Goal: Task Accomplishment & Management: Manage account settings

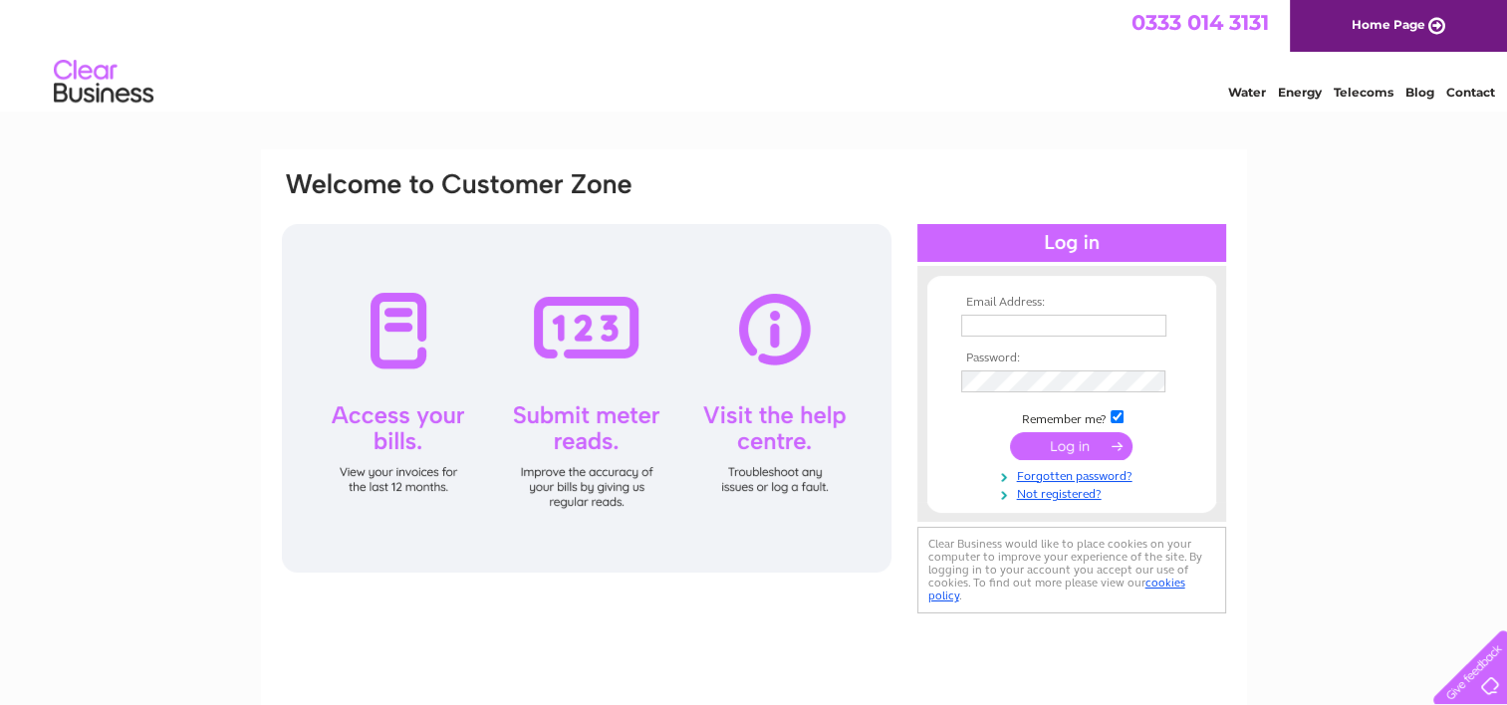
type input "simplypenash@outlook.com"
click at [1081, 448] on input "submit" at bounding box center [1071, 446] width 123 height 28
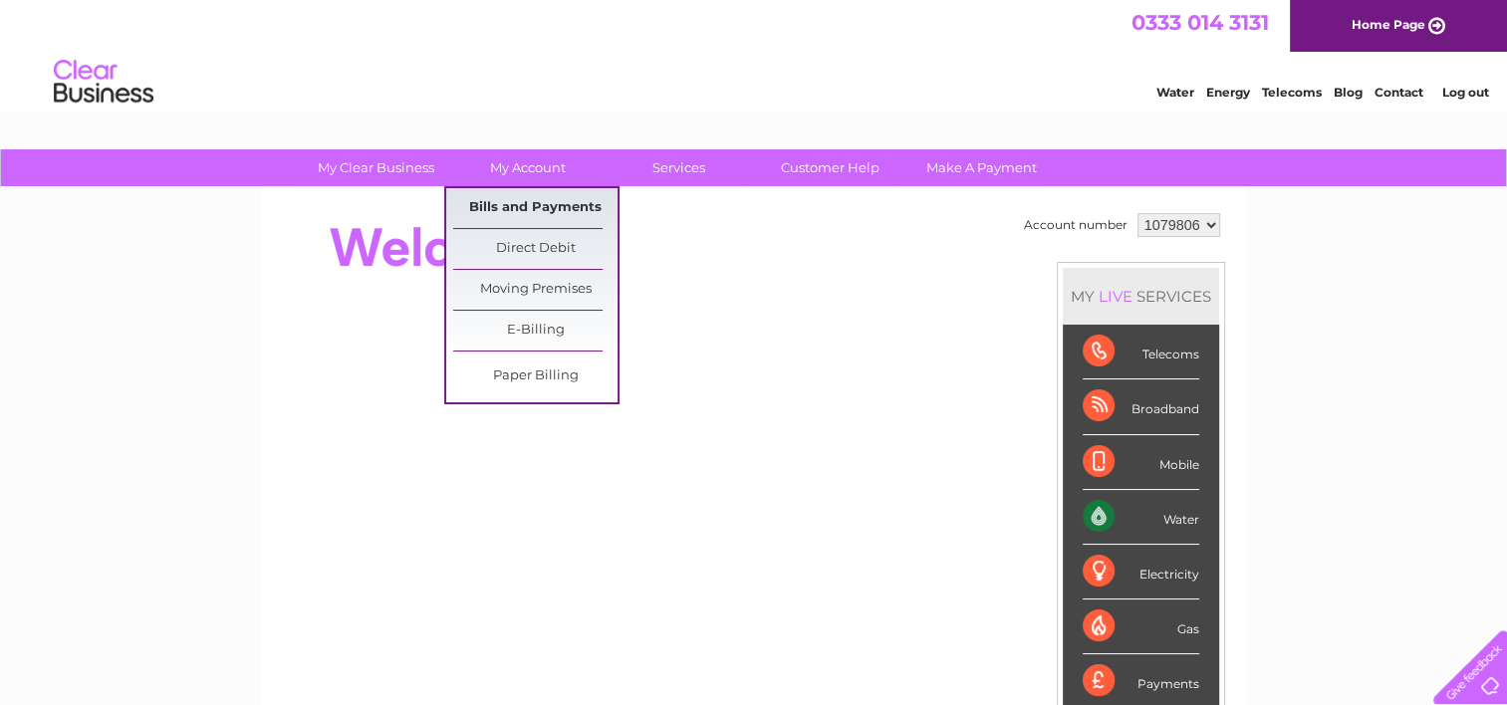
click at [514, 212] on link "Bills and Payments" at bounding box center [535, 208] width 164 height 40
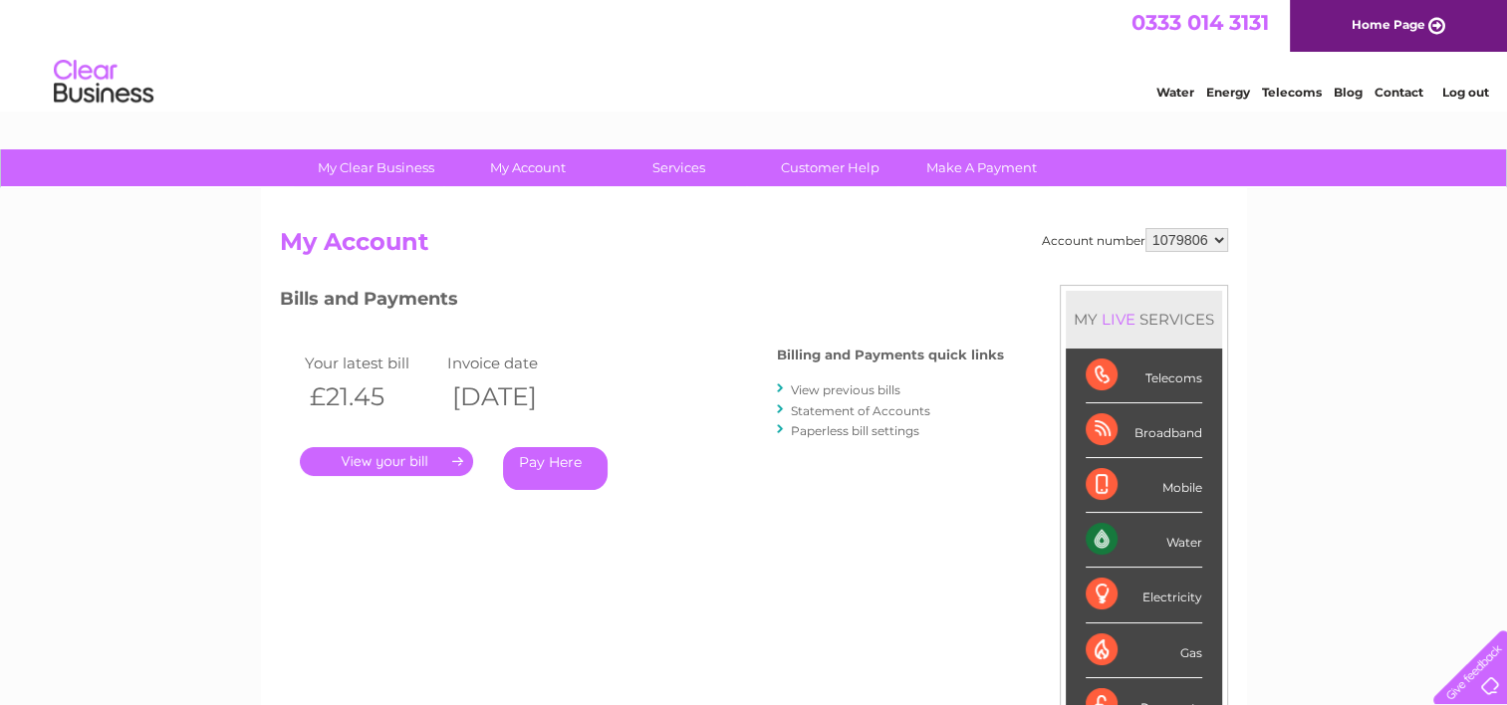
click at [843, 387] on link "View previous bills" at bounding box center [846, 389] width 110 height 15
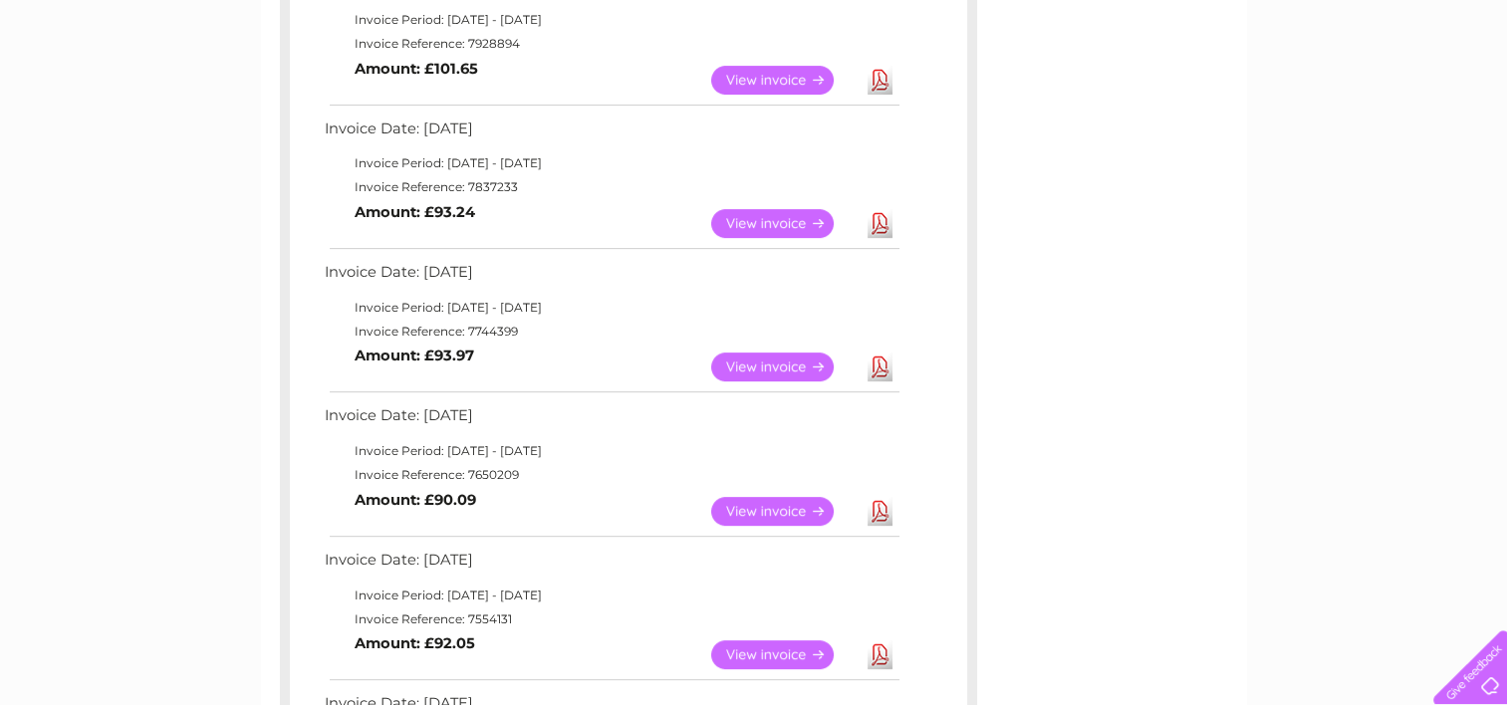
scroll to position [697, 0]
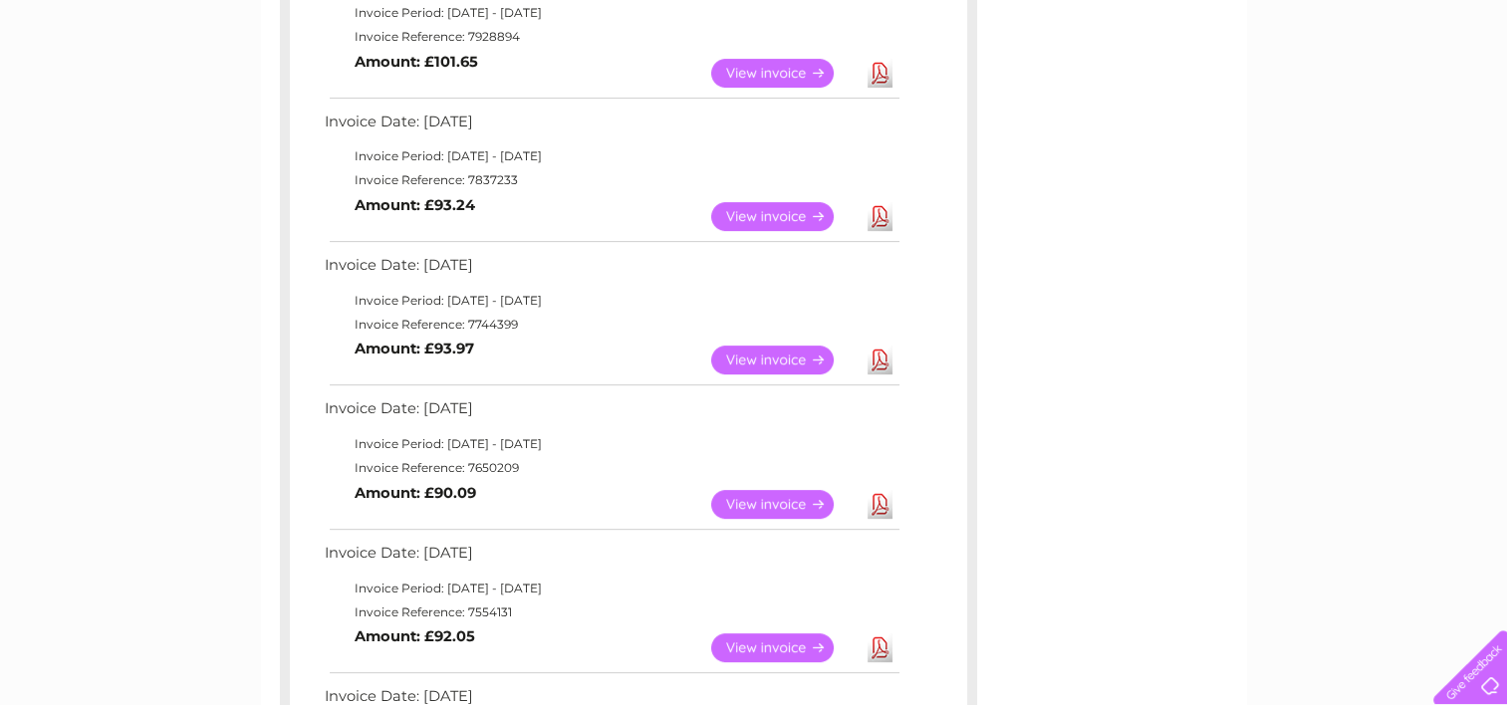
click at [769, 223] on link "View" at bounding box center [784, 216] width 146 height 29
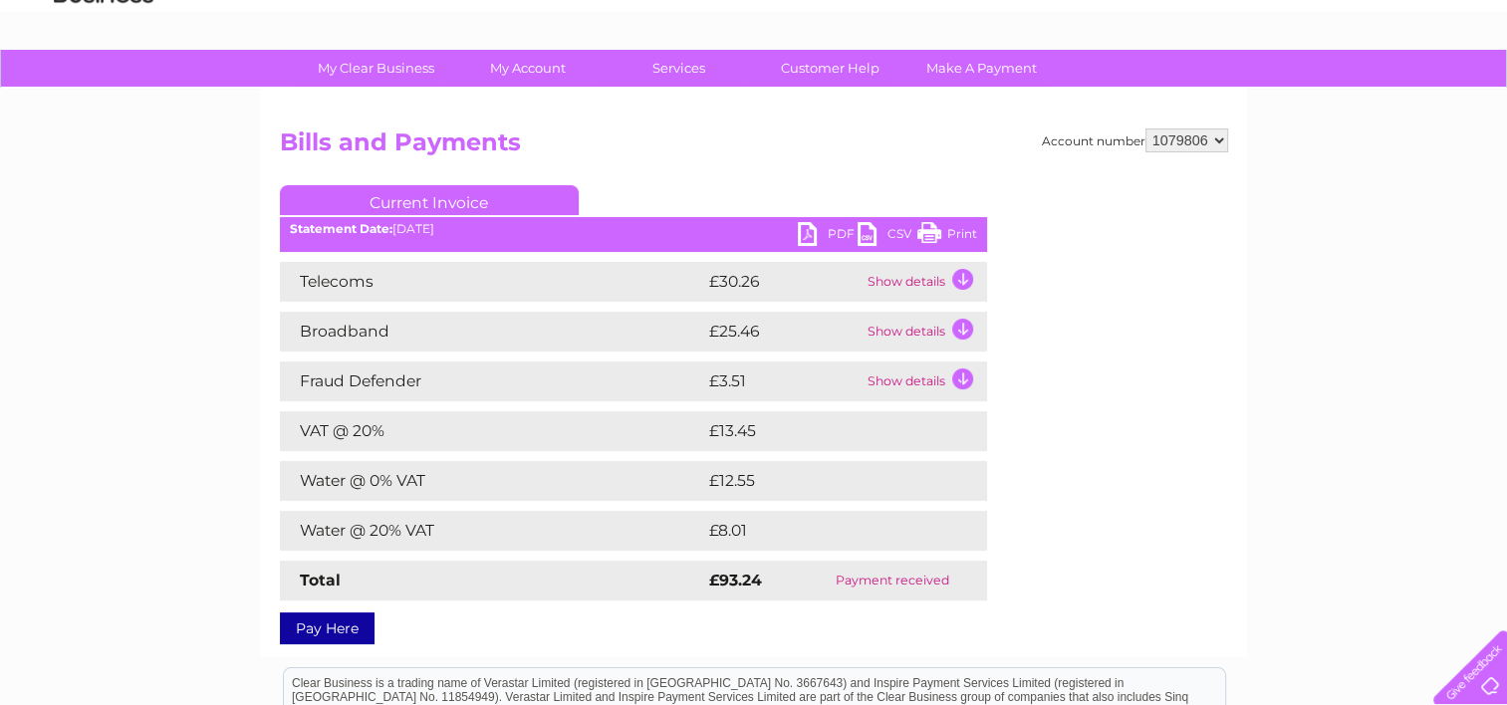
scroll to position [124, 0]
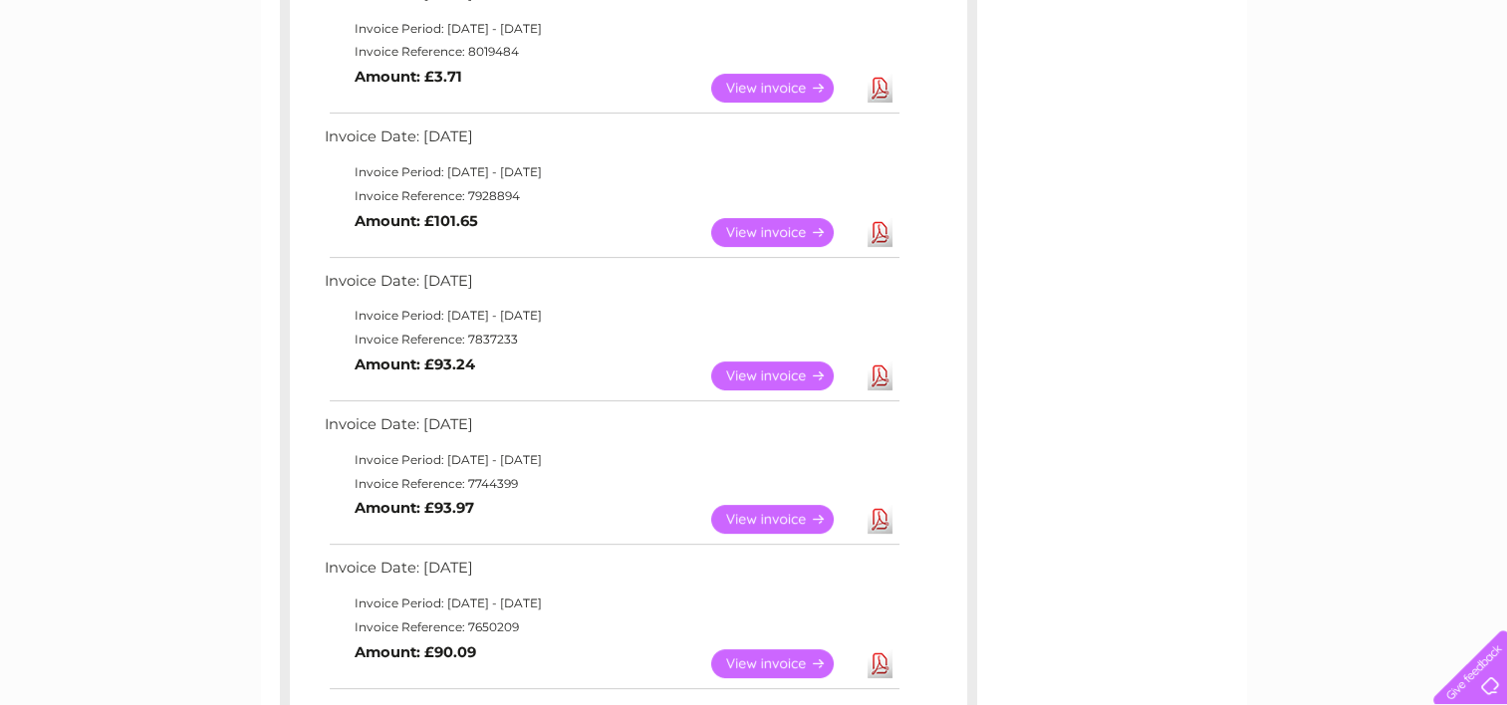
scroll to position [518, 0]
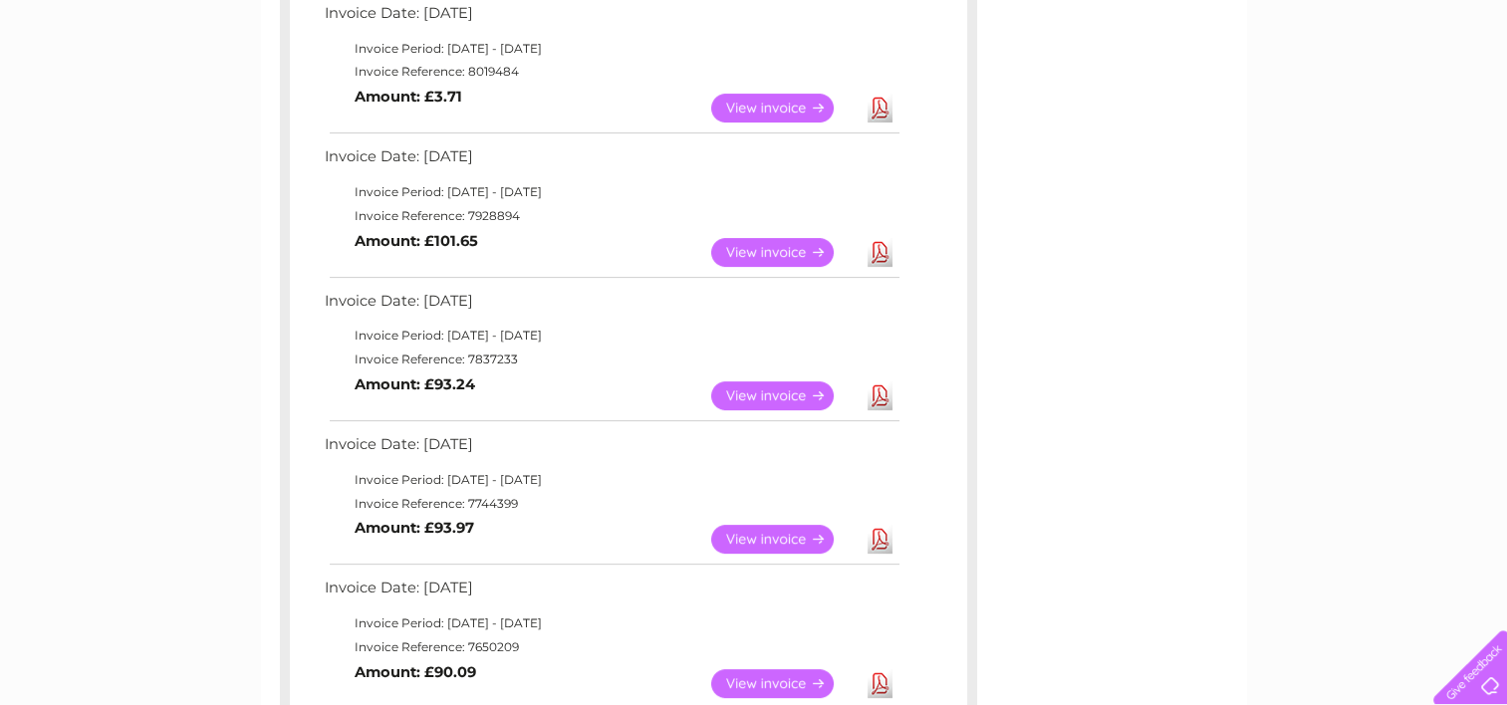
click at [761, 249] on link "View" at bounding box center [784, 252] width 146 height 29
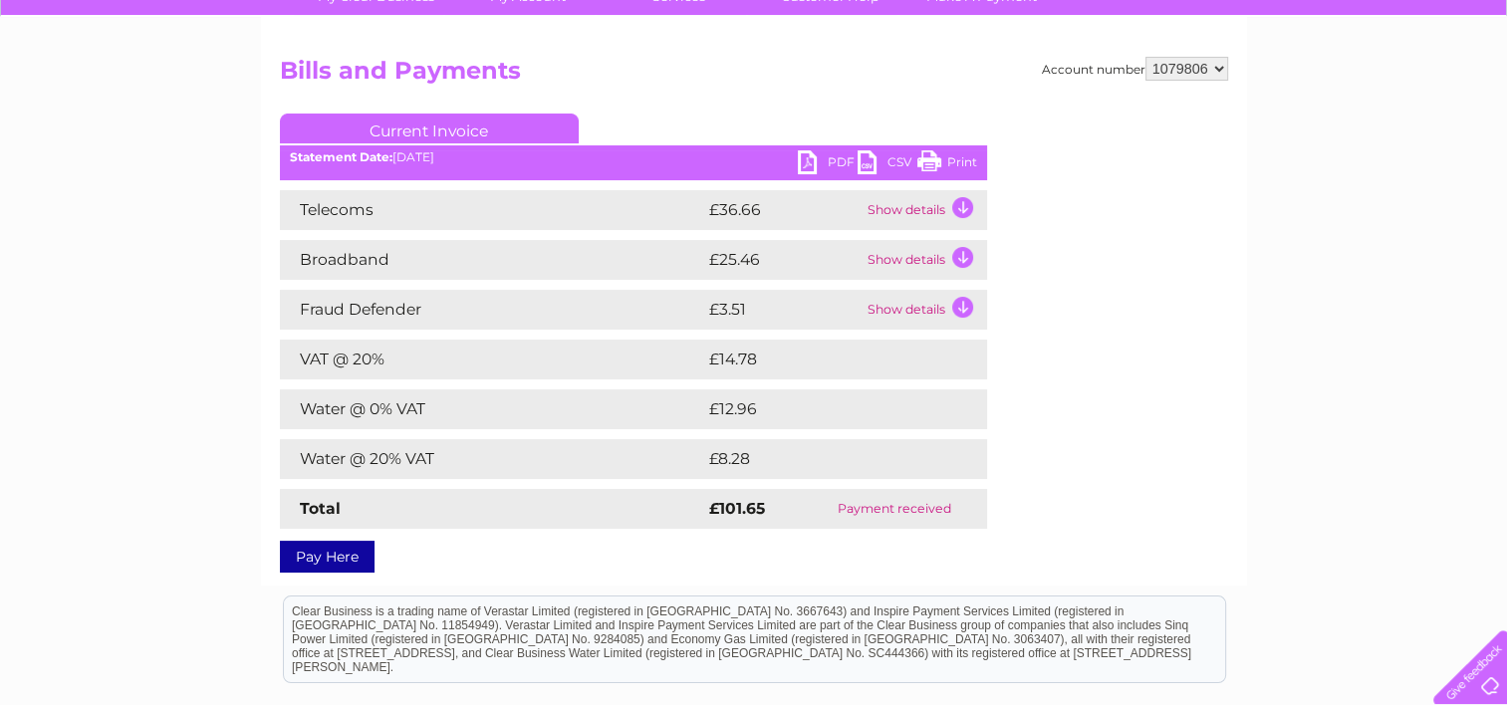
scroll to position [174, 0]
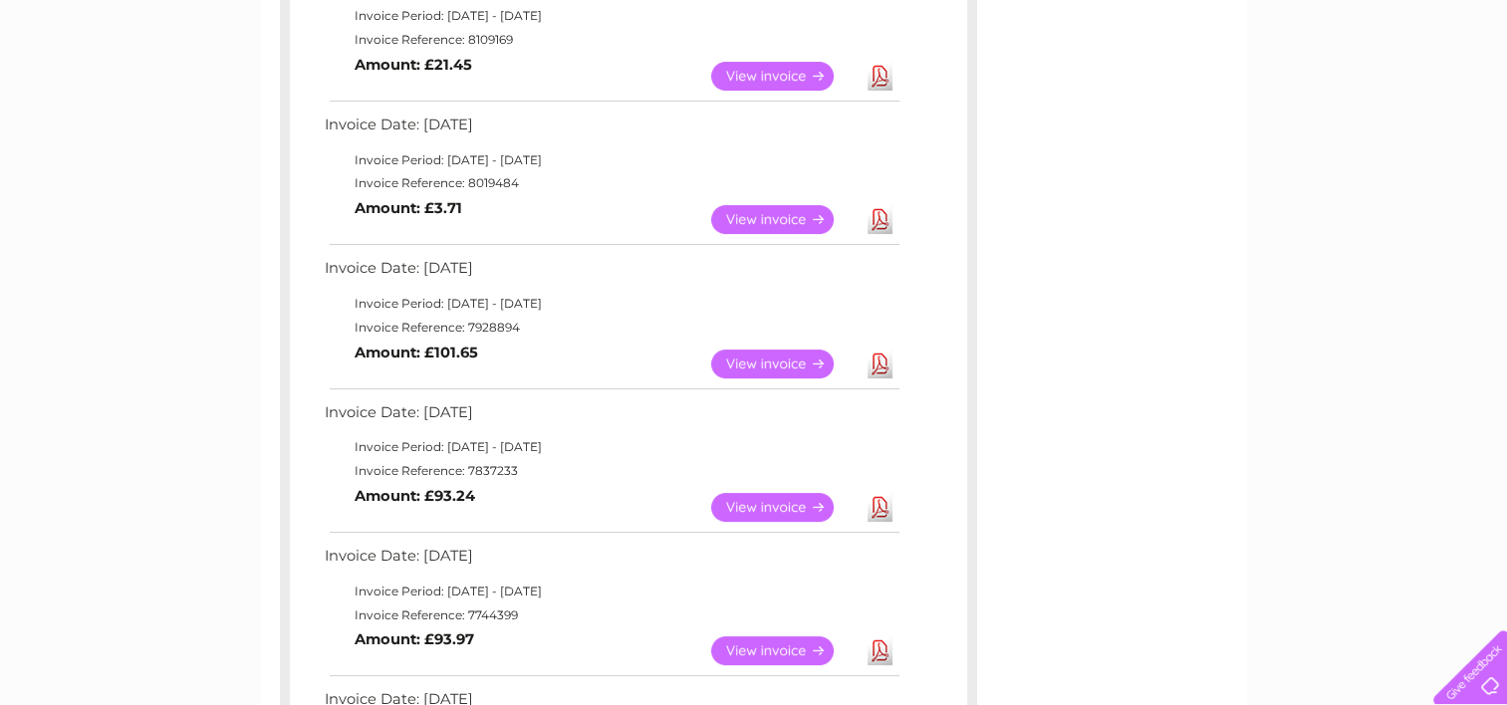
scroll to position [340, 0]
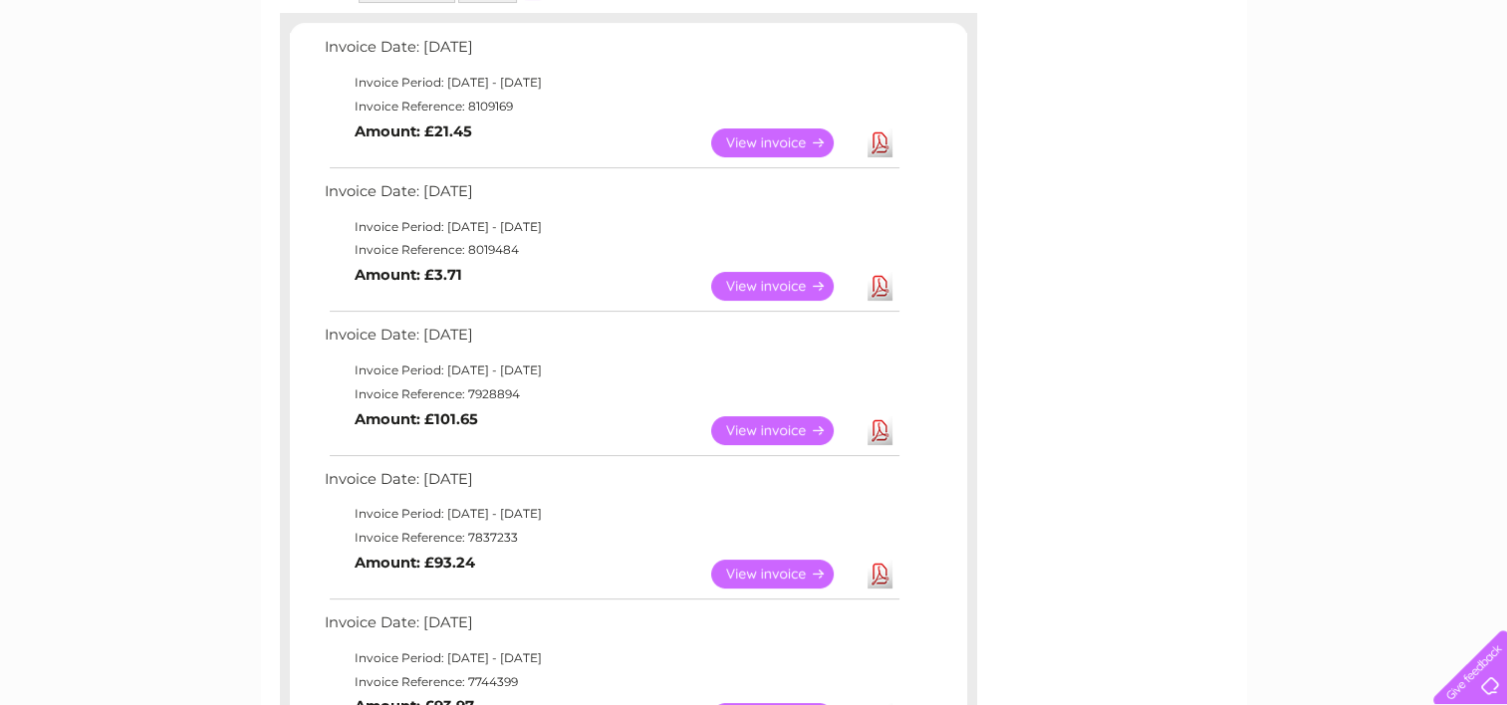
click at [760, 285] on link "View" at bounding box center [784, 286] width 146 height 29
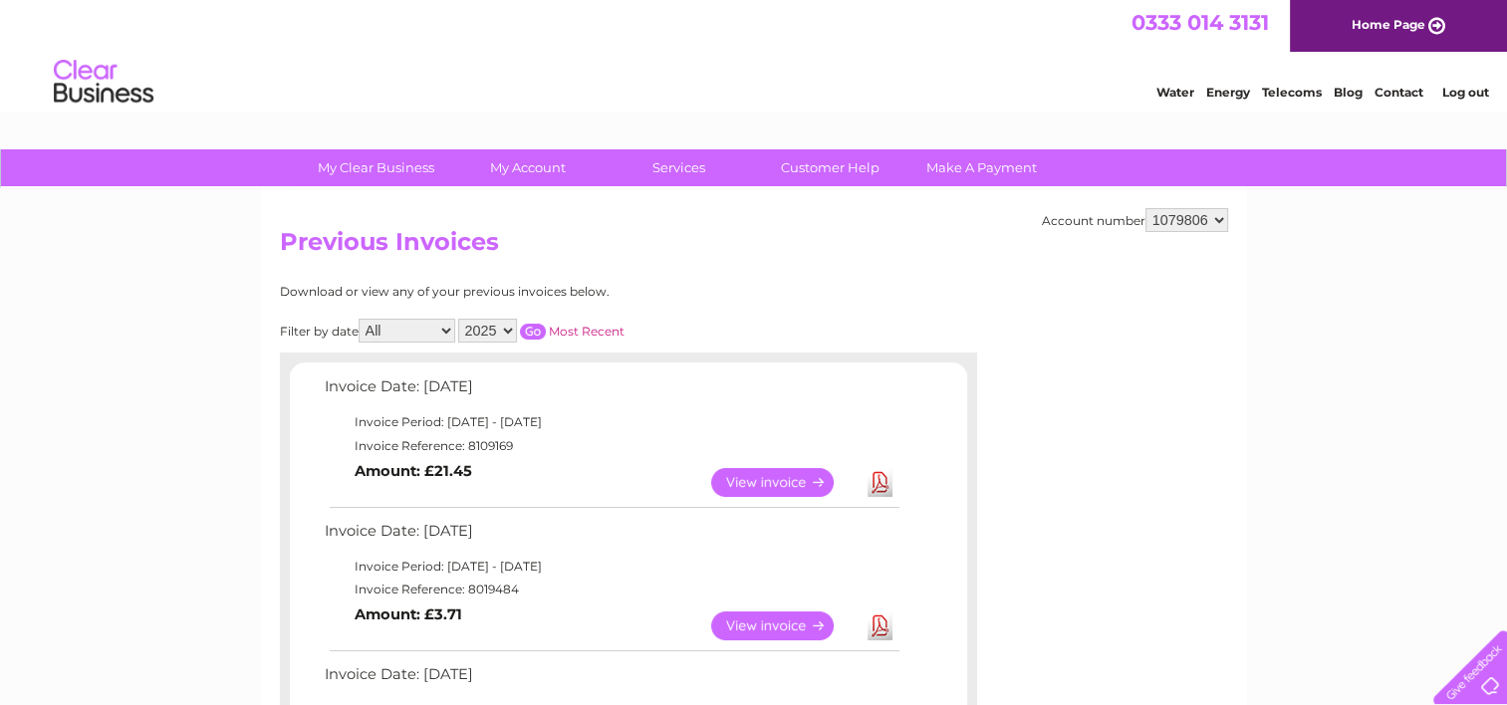
click at [782, 478] on link "View" at bounding box center [784, 482] width 146 height 29
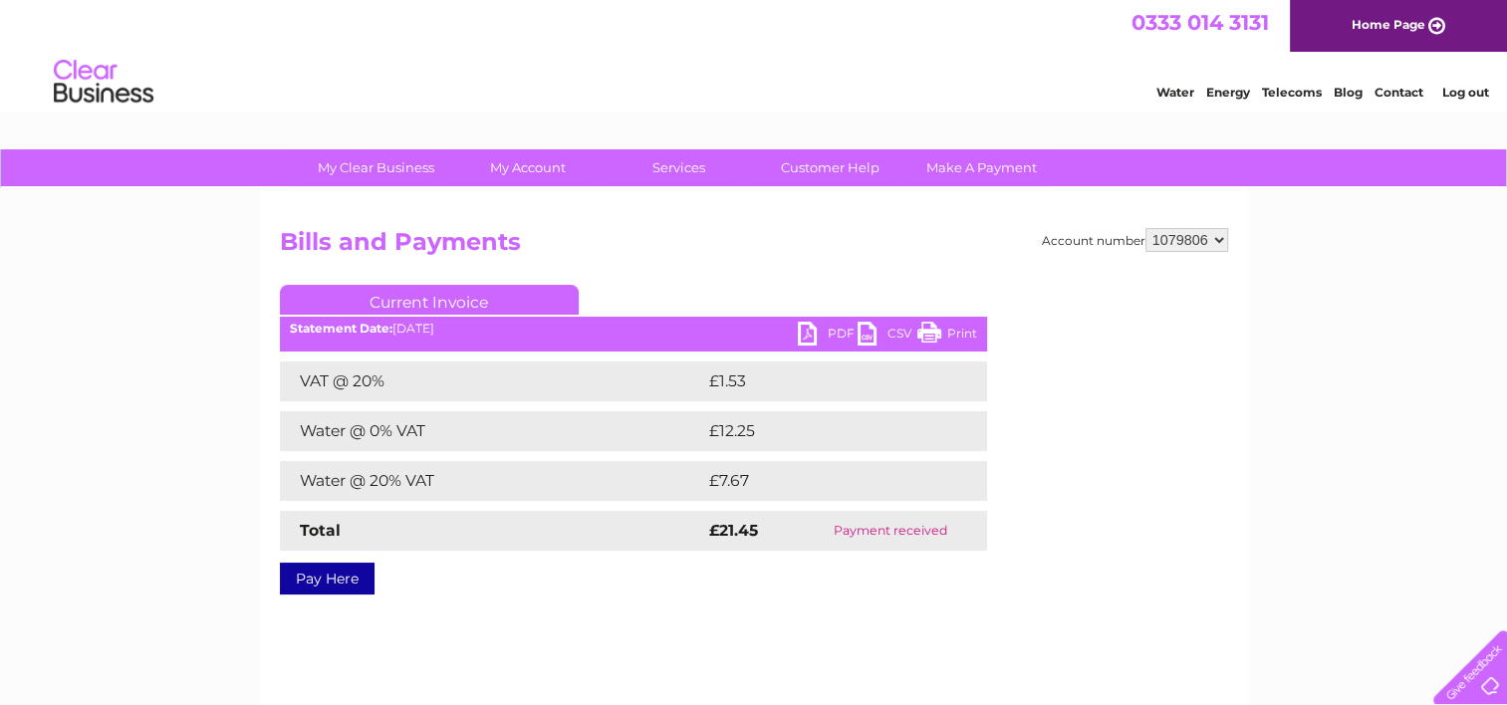
click at [1470, 83] on li "Log out" at bounding box center [1465, 92] width 60 height 25
click at [1476, 92] on link "Log out" at bounding box center [1464, 92] width 47 height 15
